Goal: Information Seeking & Learning: Learn about a topic

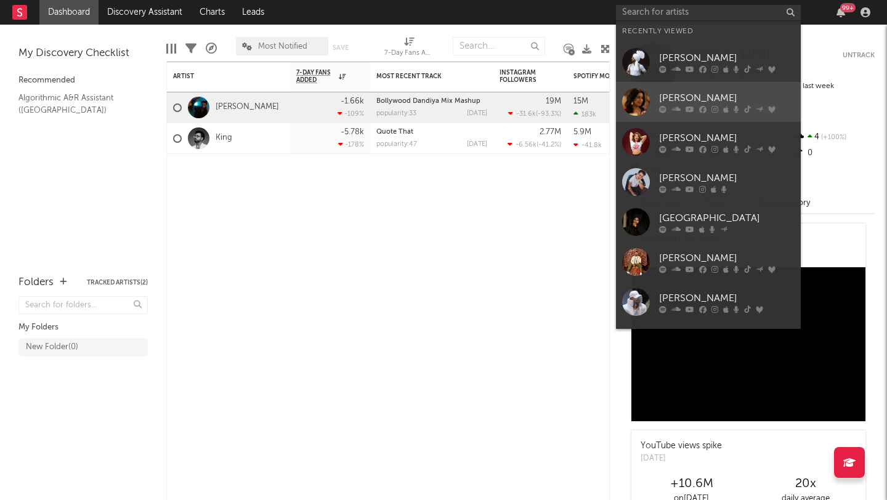
click at [689, 97] on div "[PERSON_NAME]" at bounding box center [727, 98] width 136 height 15
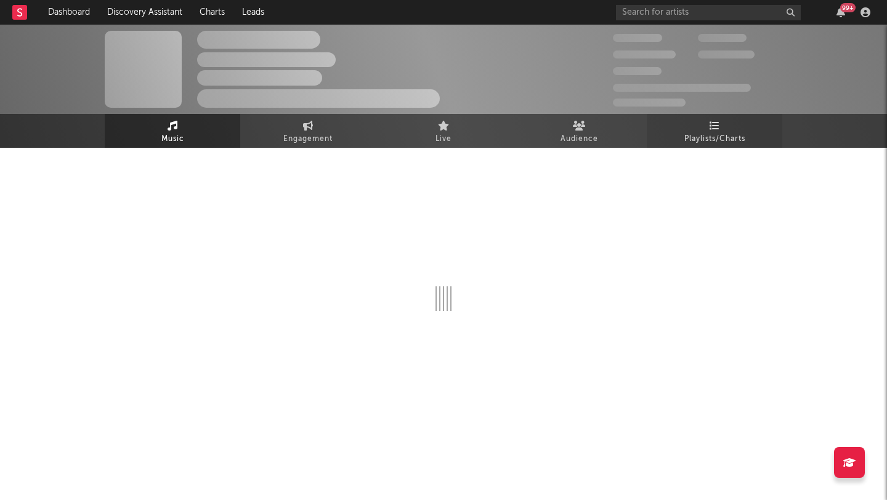
click at [712, 118] on link "Playlists/Charts" at bounding box center [715, 131] width 136 height 34
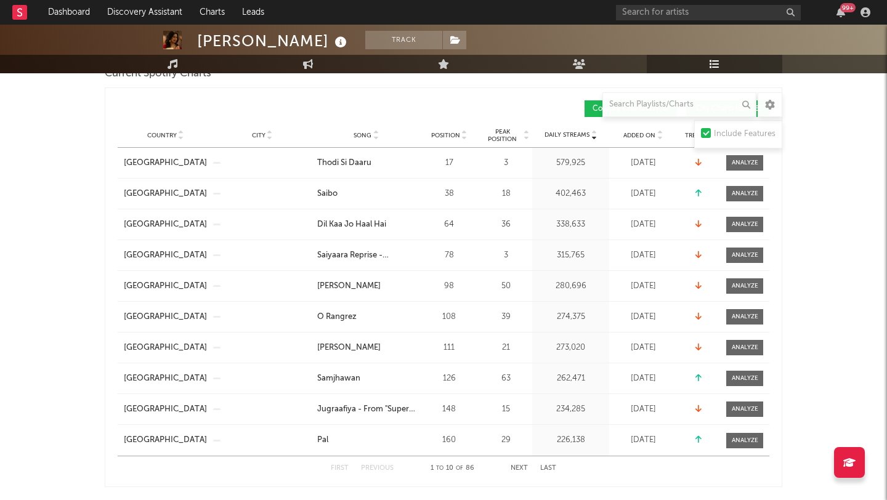
scroll to position [190, 0]
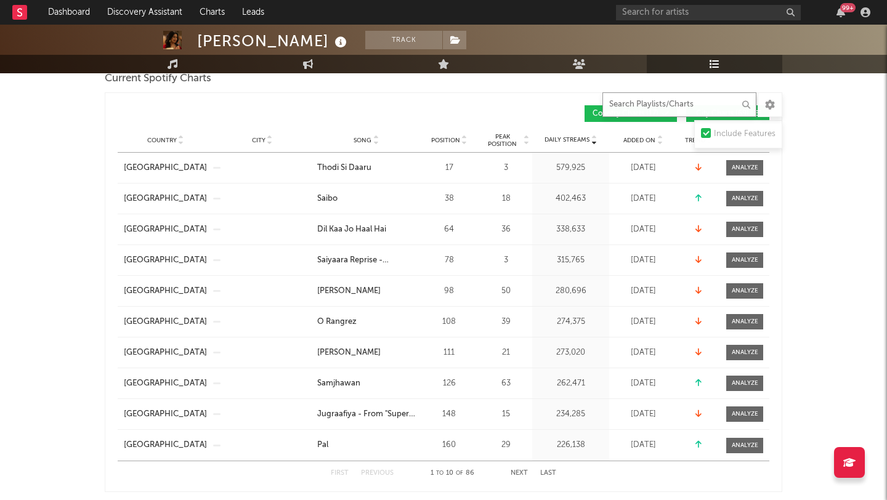
click at [640, 107] on input "text" at bounding box center [679, 104] width 154 height 25
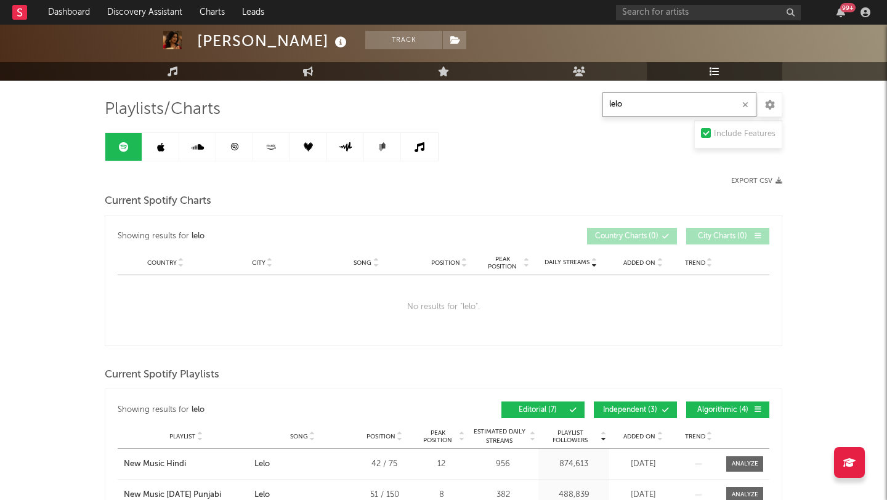
scroll to position [0, 0]
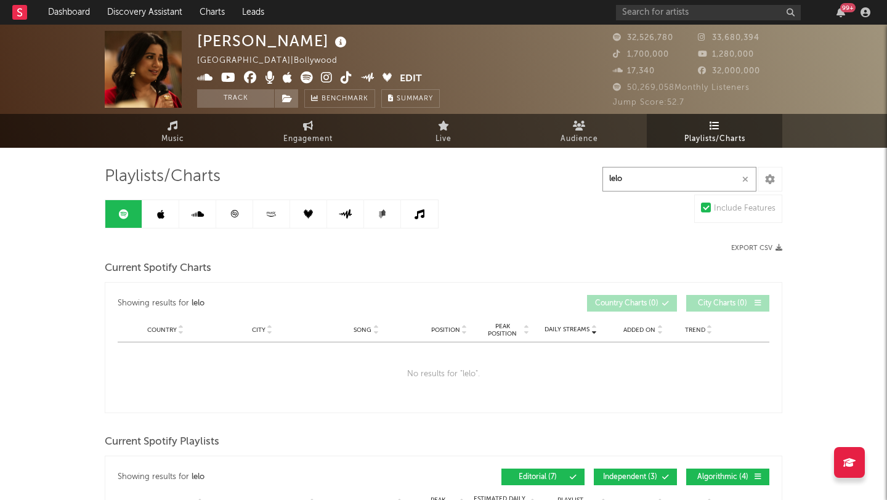
type input "lelo"
click at [667, 20] on div "99 +" at bounding box center [745, 12] width 259 height 25
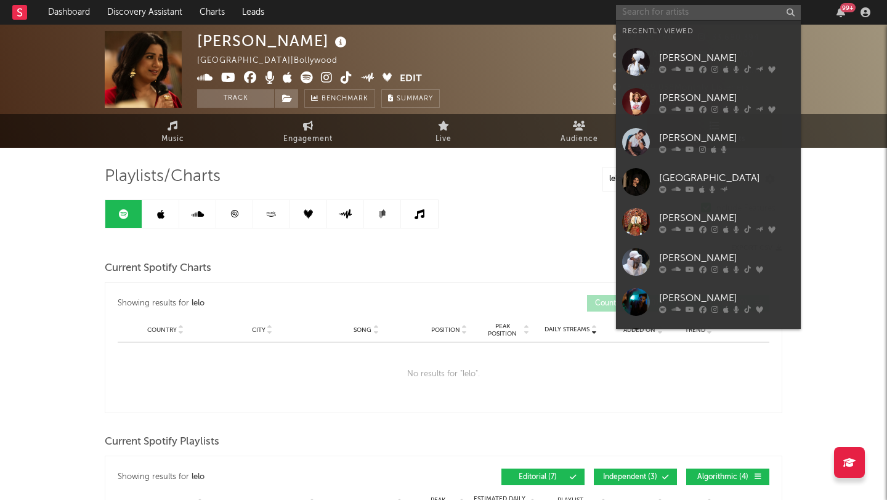
click at [660, 15] on input "text" at bounding box center [708, 12] width 185 height 15
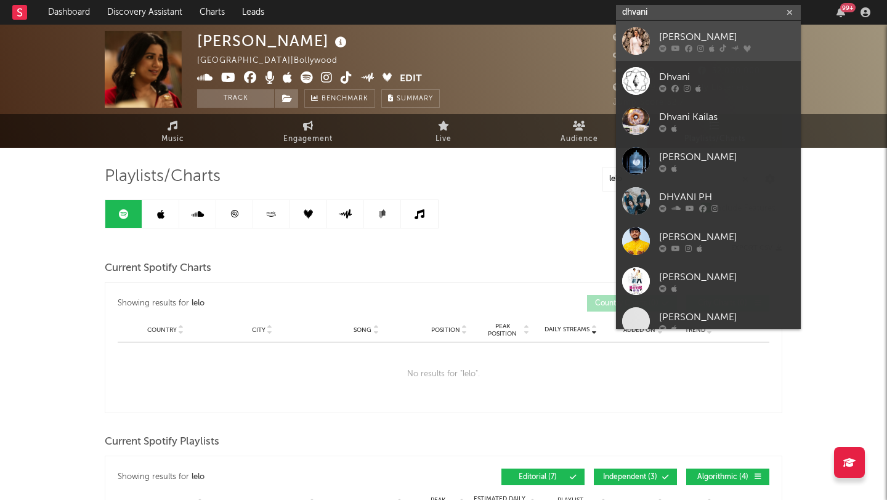
type input "dhvani"
click at [684, 31] on div "[PERSON_NAME]" at bounding box center [727, 37] width 136 height 15
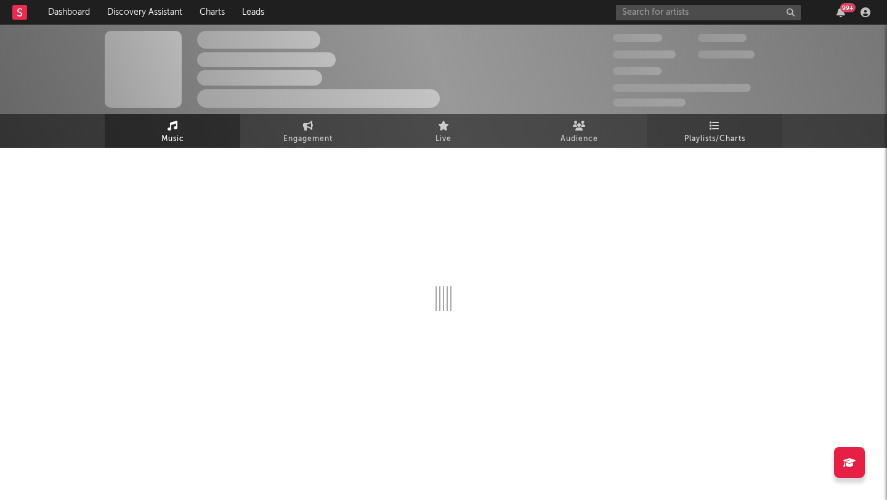
click at [717, 126] on icon at bounding box center [715, 126] width 10 height 10
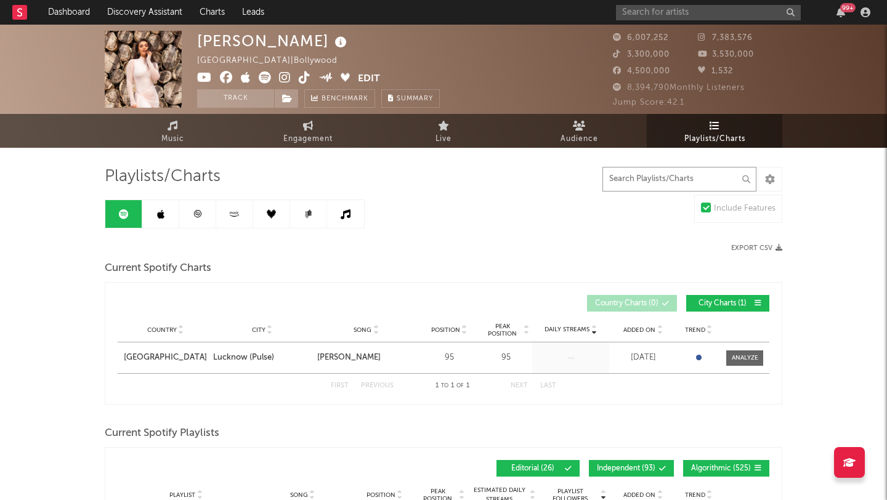
click at [703, 175] on input "text" at bounding box center [679, 179] width 154 height 25
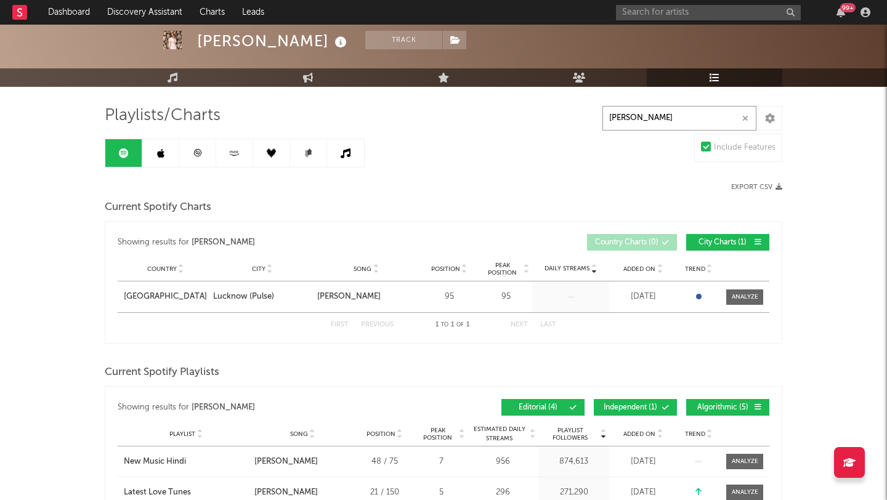
scroll to position [60, 0]
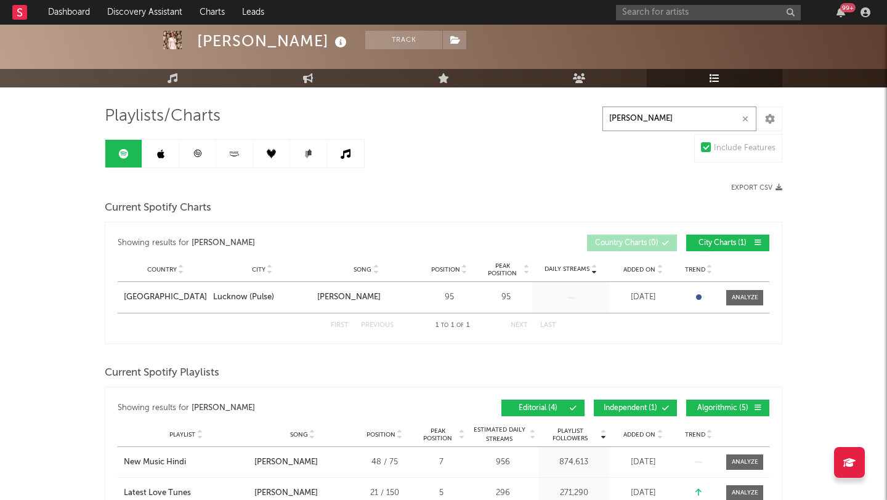
type input "[PERSON_NAME]"
click at [699, 15] on input "text" at bounding box center [708, 12] width 185 height 15
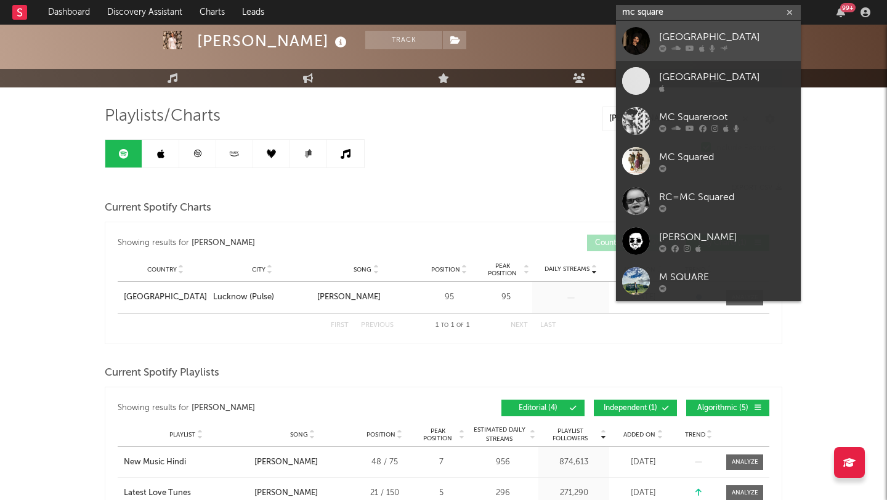
type input "mc square"
click at [710, 43] on div "[GEOGRAPHIC_DATA]" at bounding box center [727, 37] width 136 height 15
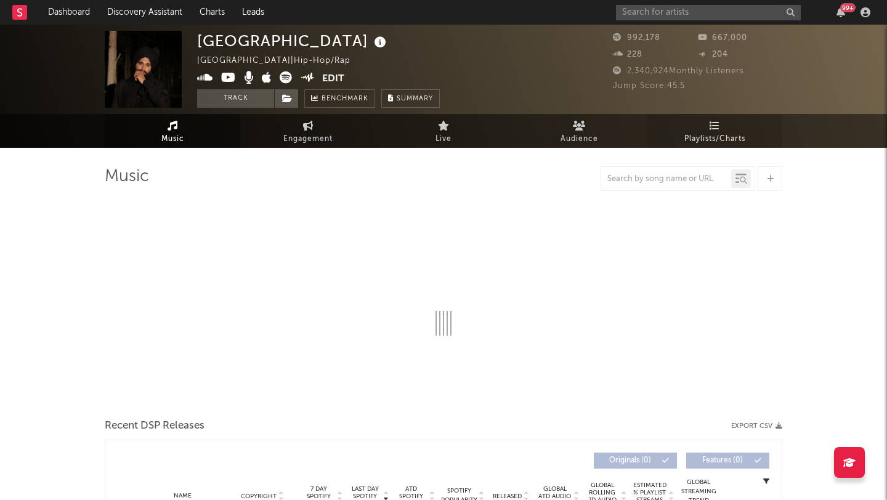
click at [713, 132] on span "Playlists/Charts" at bounding box center [714, 139] width 61 height 15
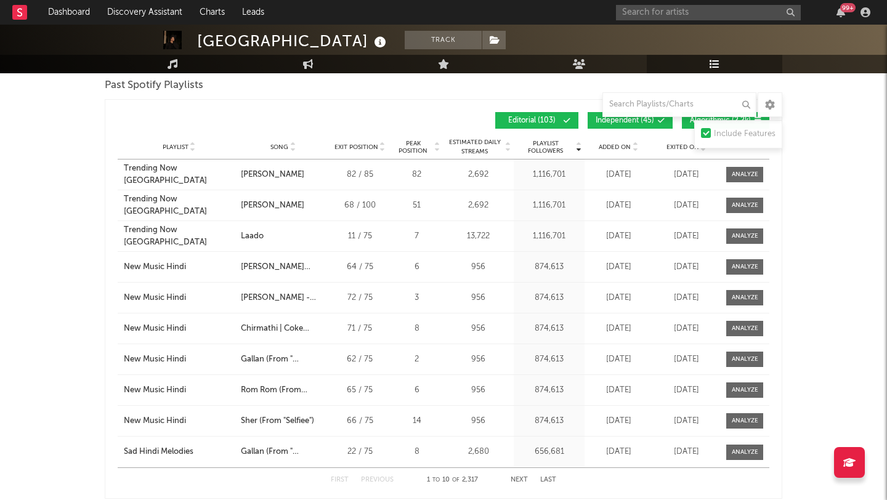
scroll to position [1793, 0]
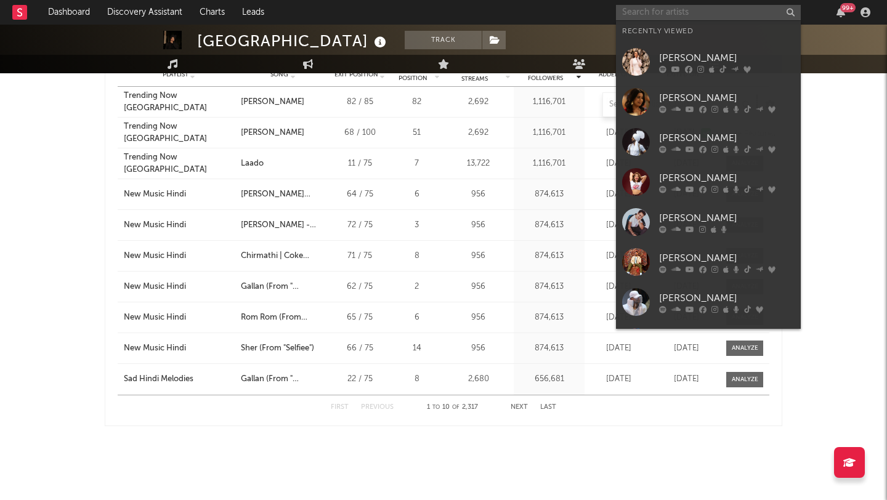
click at [684, 17] on input "text" at bounding box center [708, 12] width 185 height 15
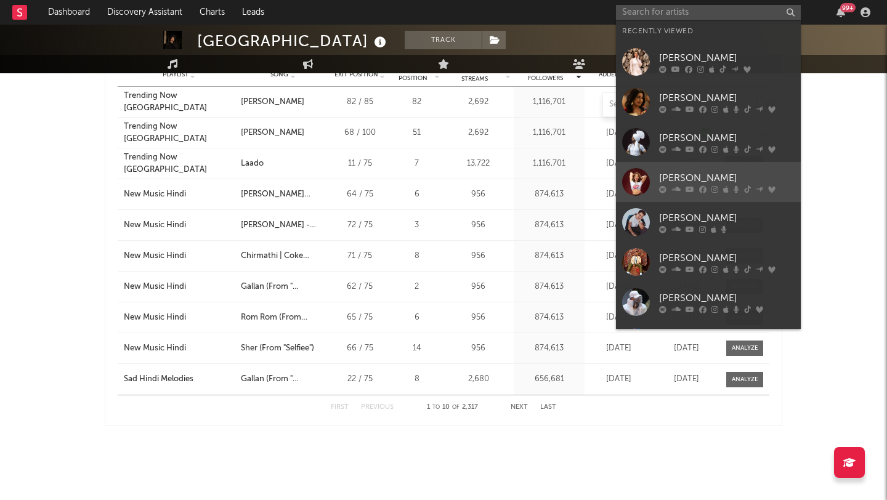
click at [691, 174] on div "[PERSON_NAME]" at bounding box center [727, 178] width 136 height 15
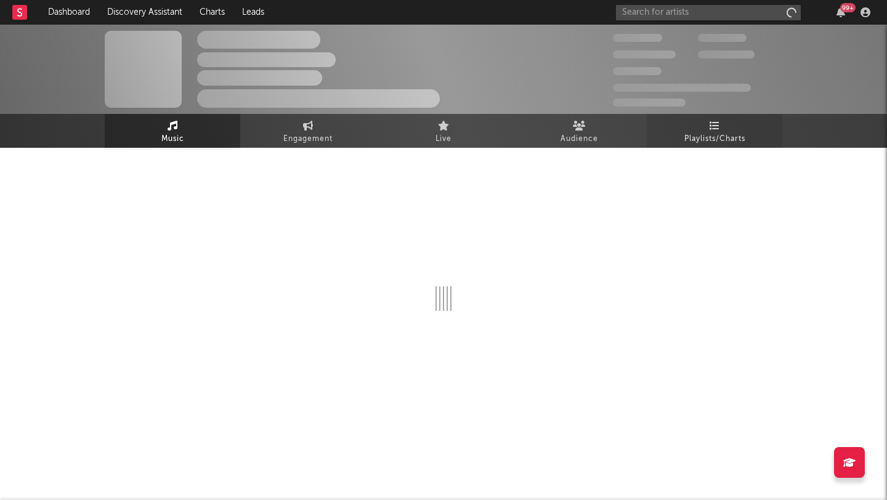
click at [713, 129] on icon at bounding box center [715, 126] width 10 height 10
